Goal: Information Seeking & Learning: Learn about a topic

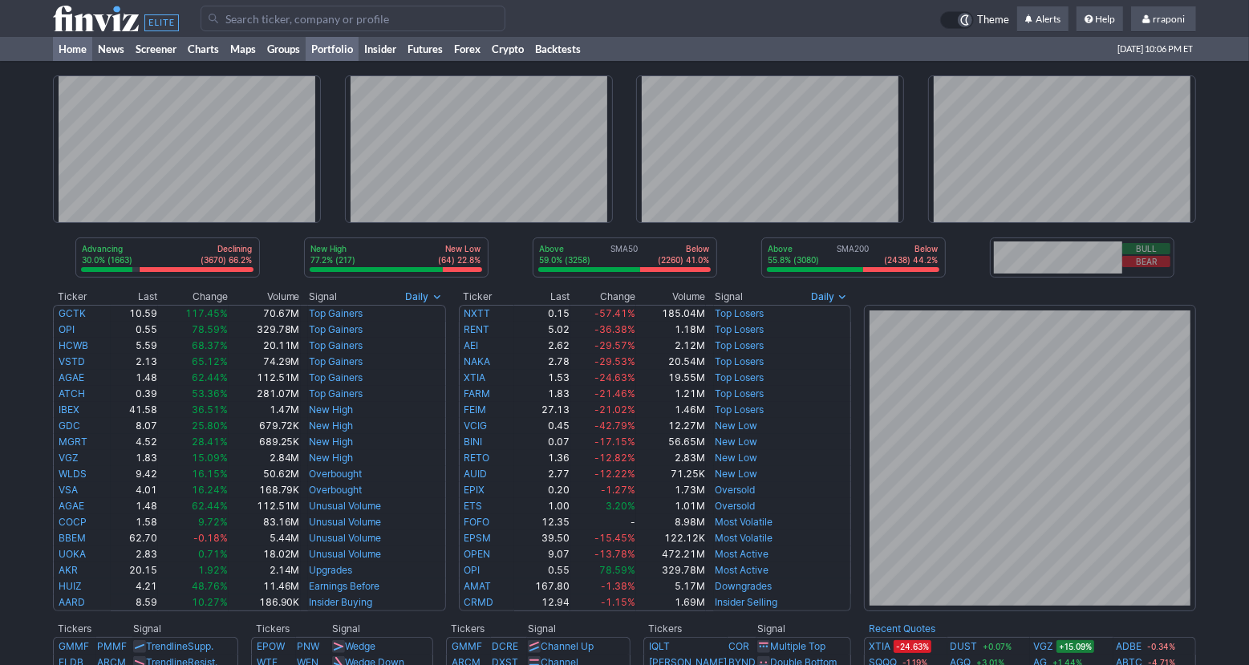
click at [347, 54] on link "Portfolio" at bounding box center [332, 49] width 53 height 24
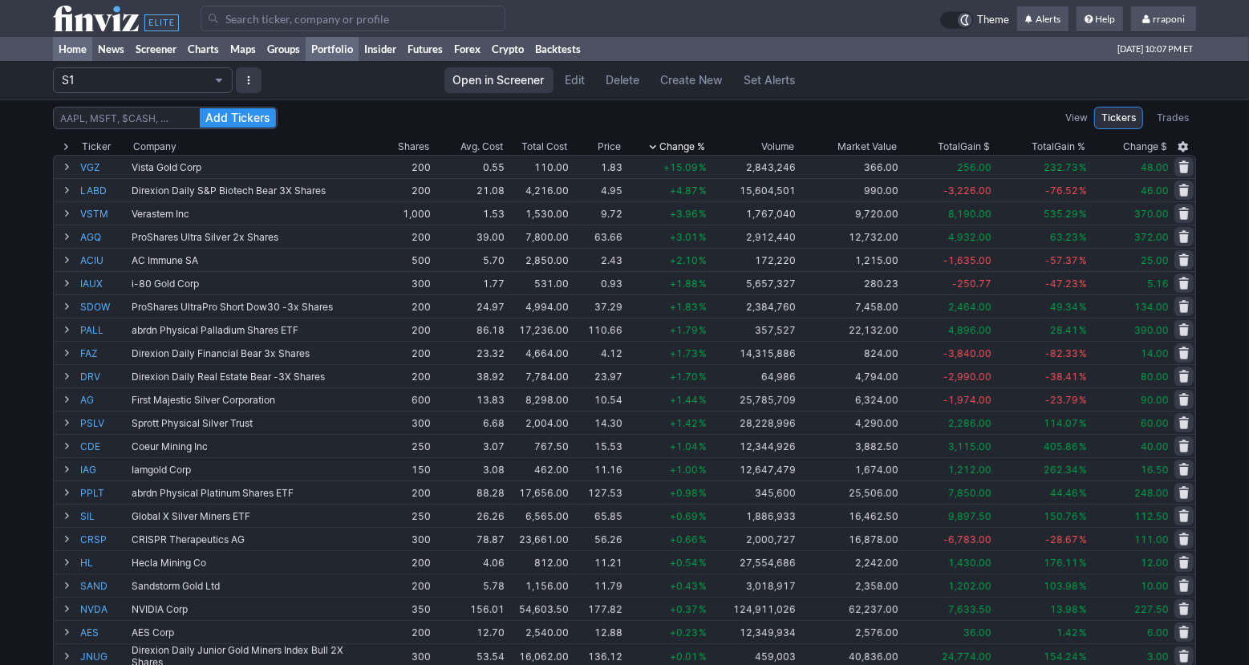
click at [79, 46] on link "Home" at bounding box center [72, 49] width 39 height 24
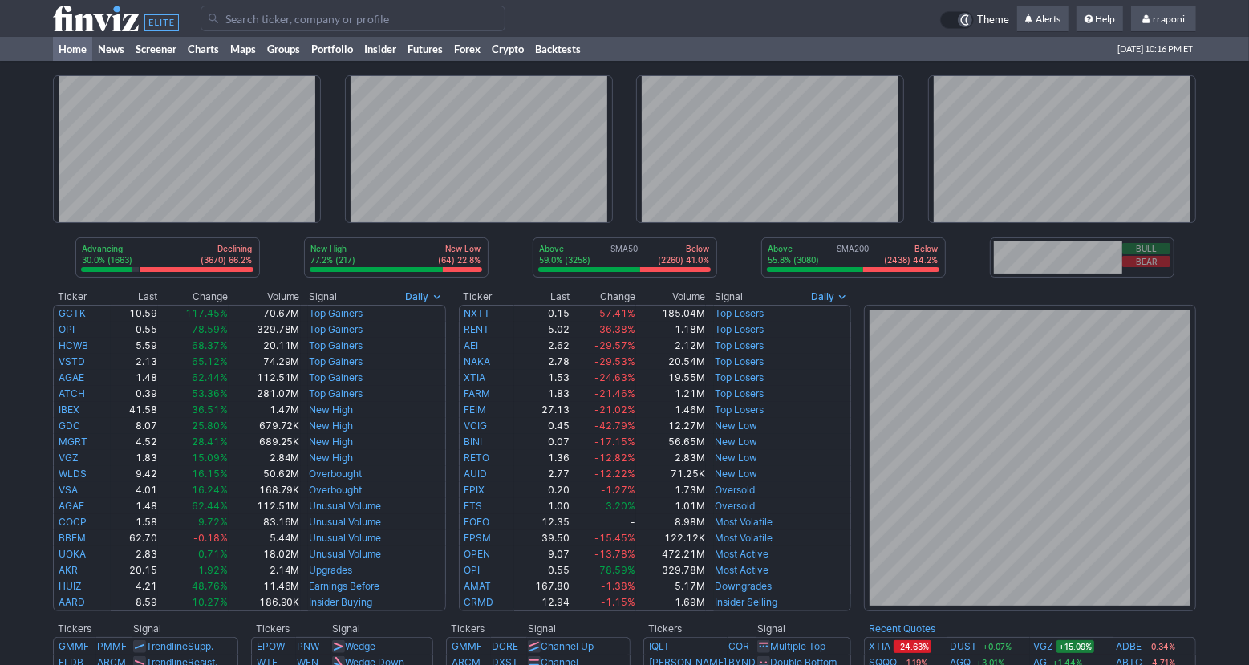
scroll to position [447, 0]
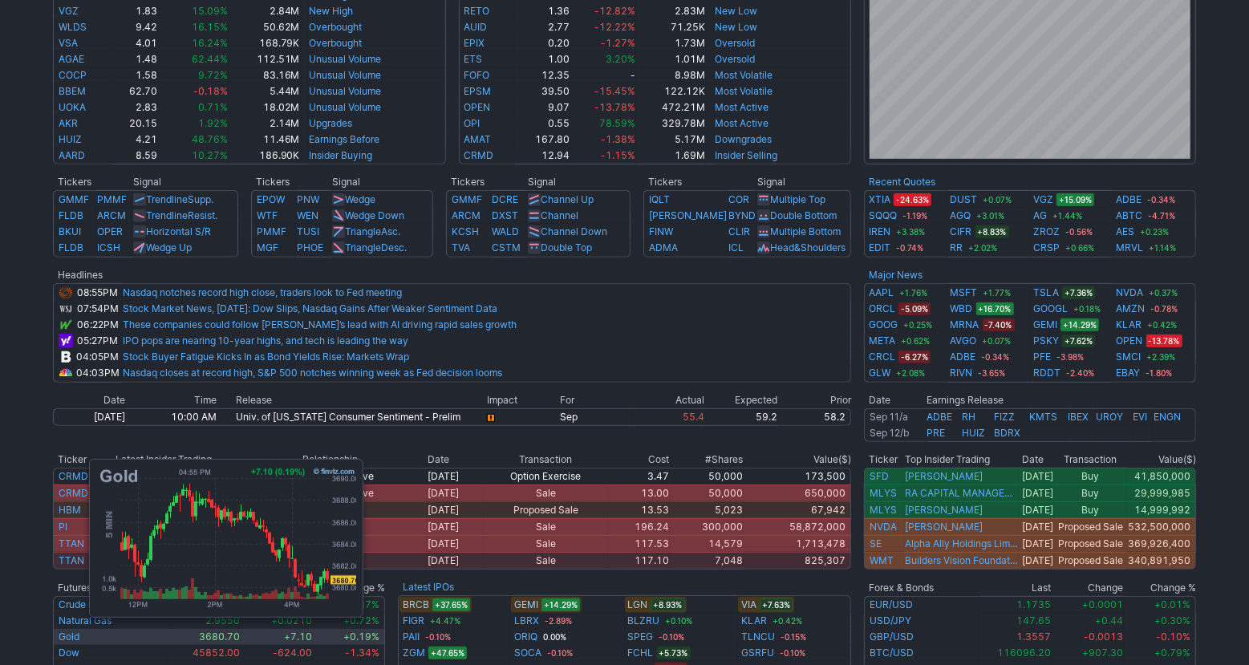
click at [81, 635] on td "Gold" at bounding box center [111, 637] width 116 height 16
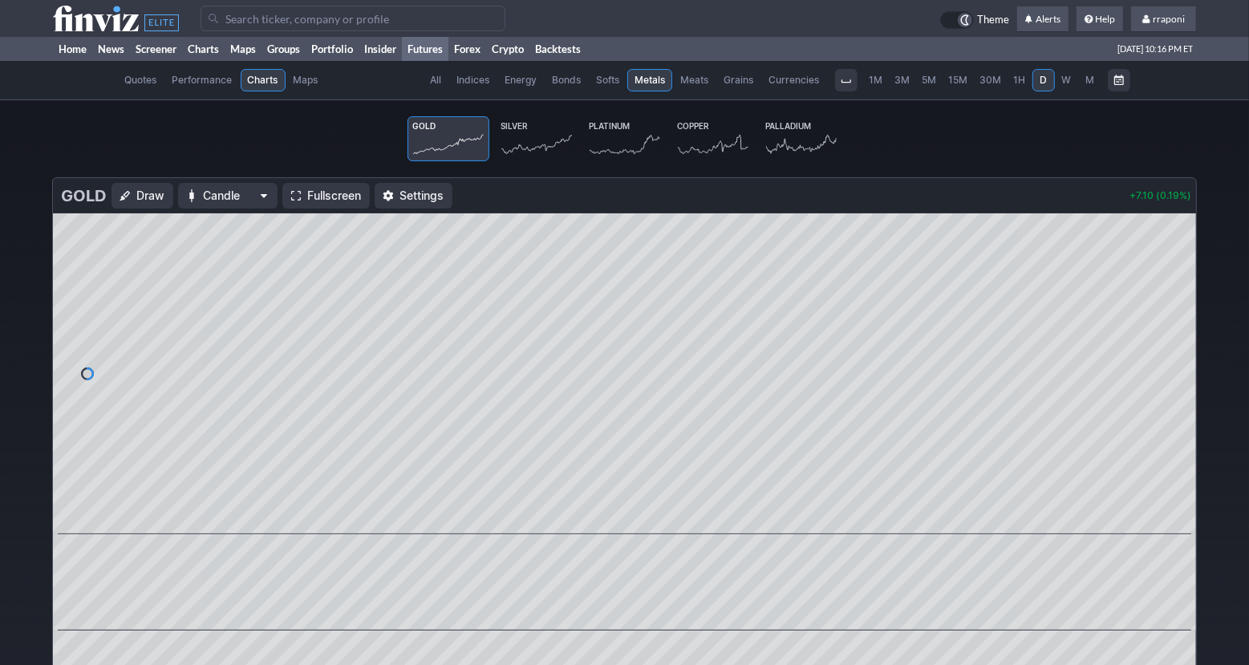
click at [611, 144] on icon at bounding box center [625, 144] width 71 height 22
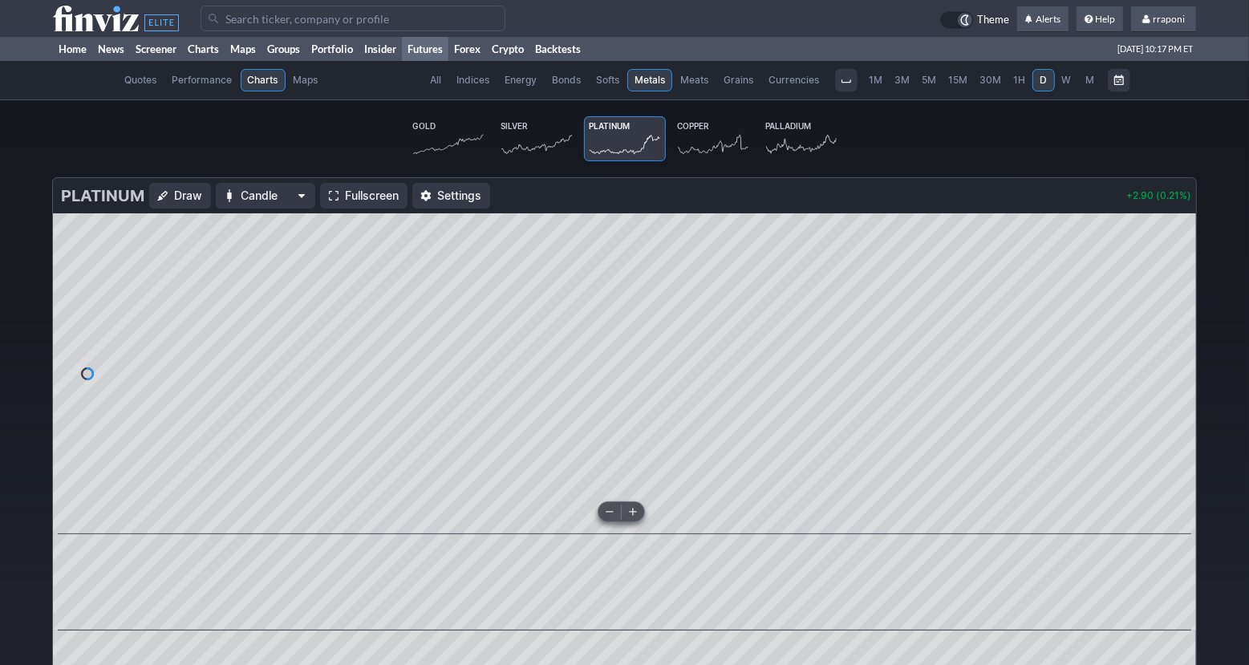
click at [606, 518] on button at bounding box center [610, 511] width 22 height 19
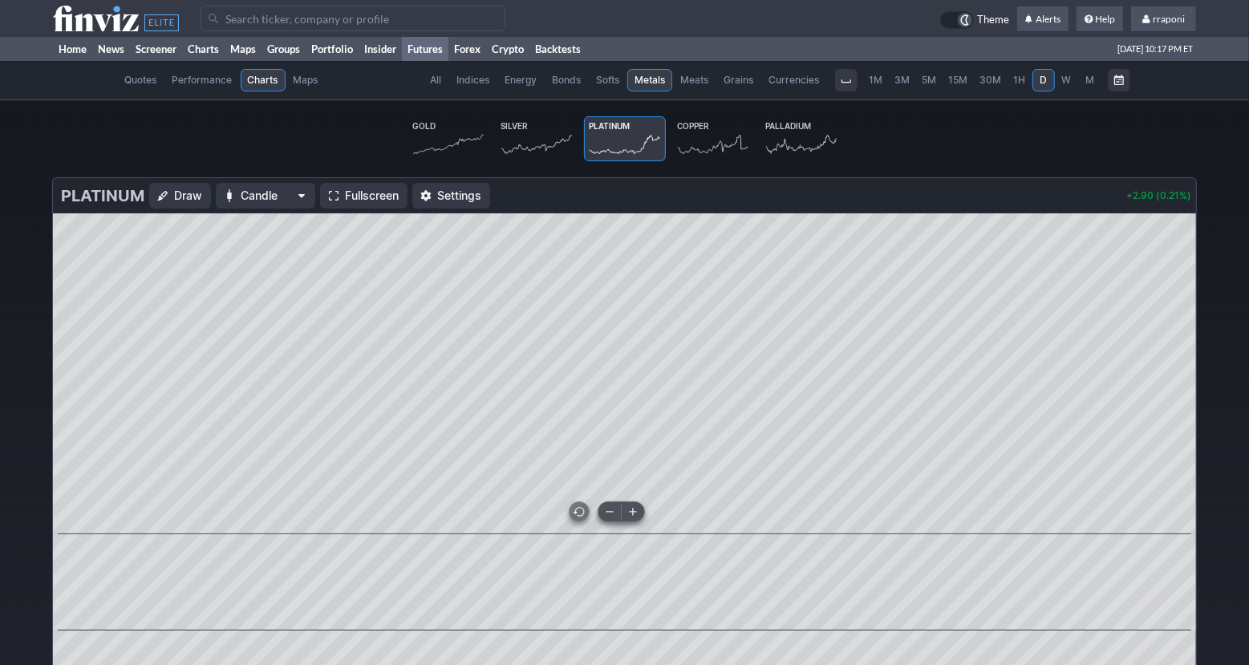
click at [606, 518] on button at bounding box center [610, 511] width 22 height 19
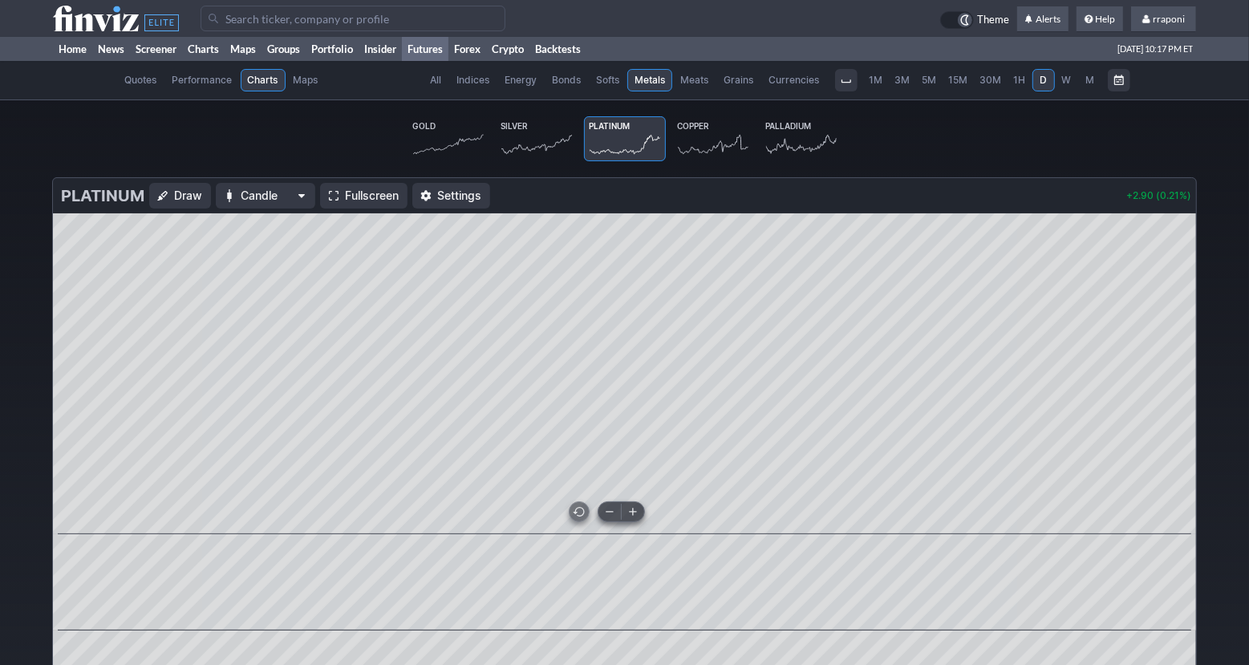
click at [616, 514] on span at bounding box center [609, 511] width 21 height 13
click at [1091, 83] on span "M" at bounding box center [1090, 80] width 9 height 12
click at [798, 132] on link "Palladium" at bounding box center [802, 138] width 82 height 45
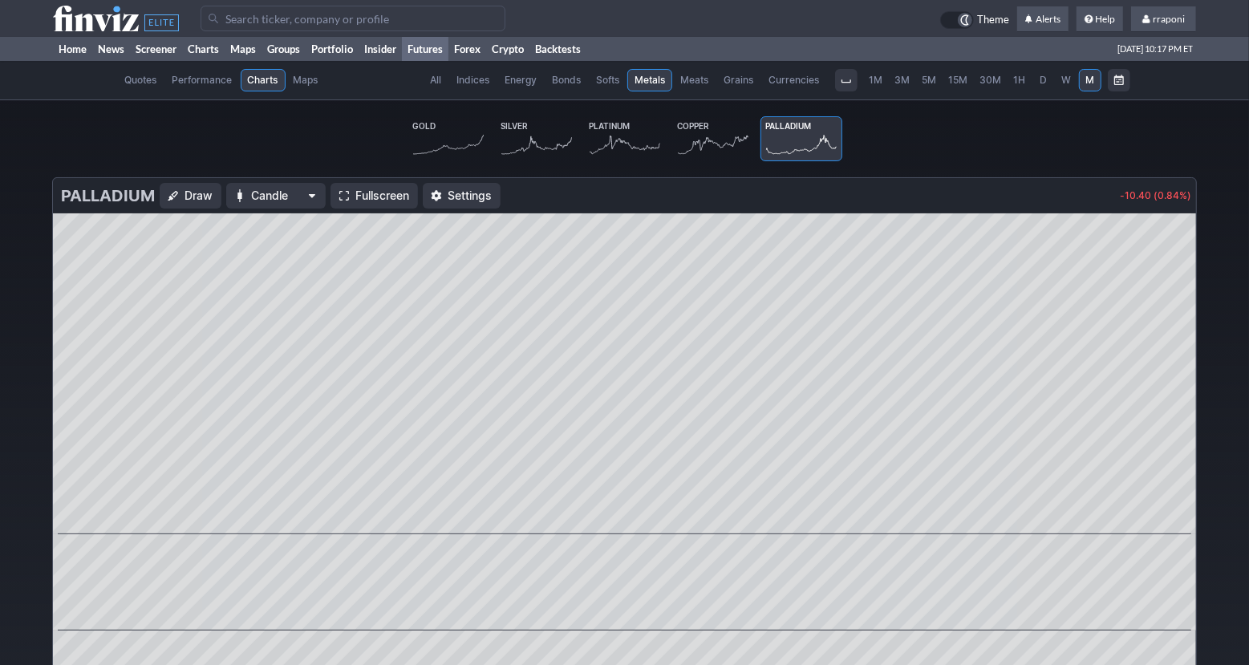
click at [513, 158] on link "Silver" at bounding box center [537, 138] width 82 height 45
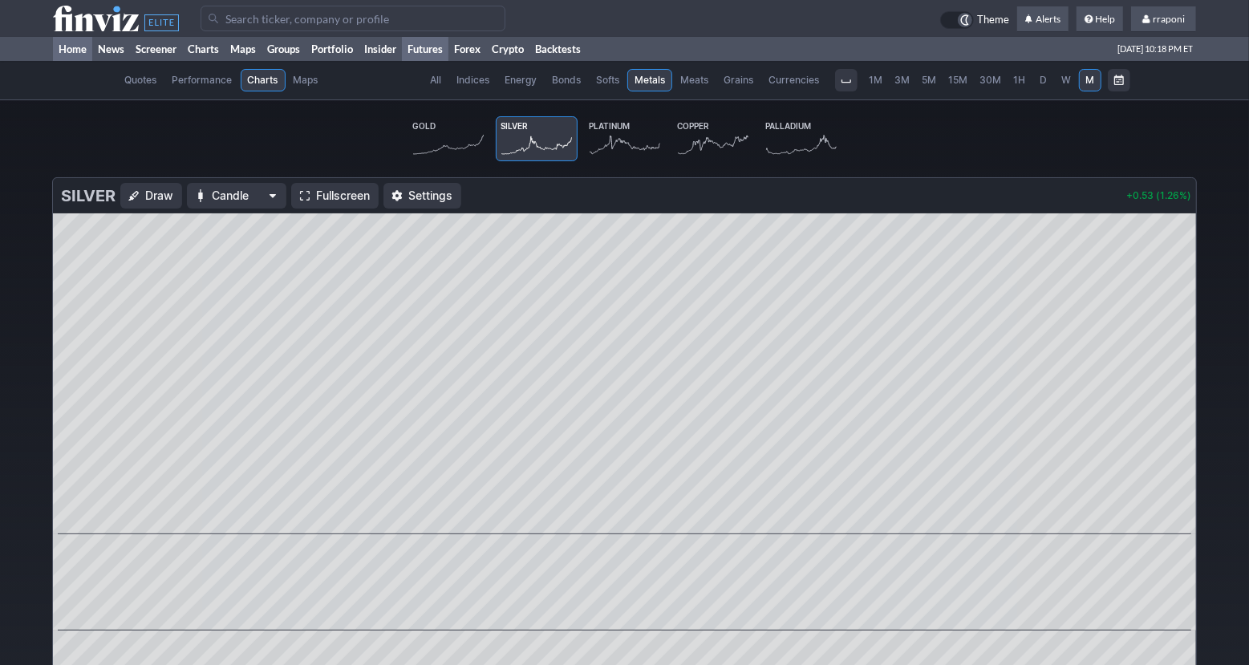
click at [79, 55] on link "Home" at bounding box center [72, 49] width 39 height 24
